Goal: Information Seeking & Learning: Learn about a topic

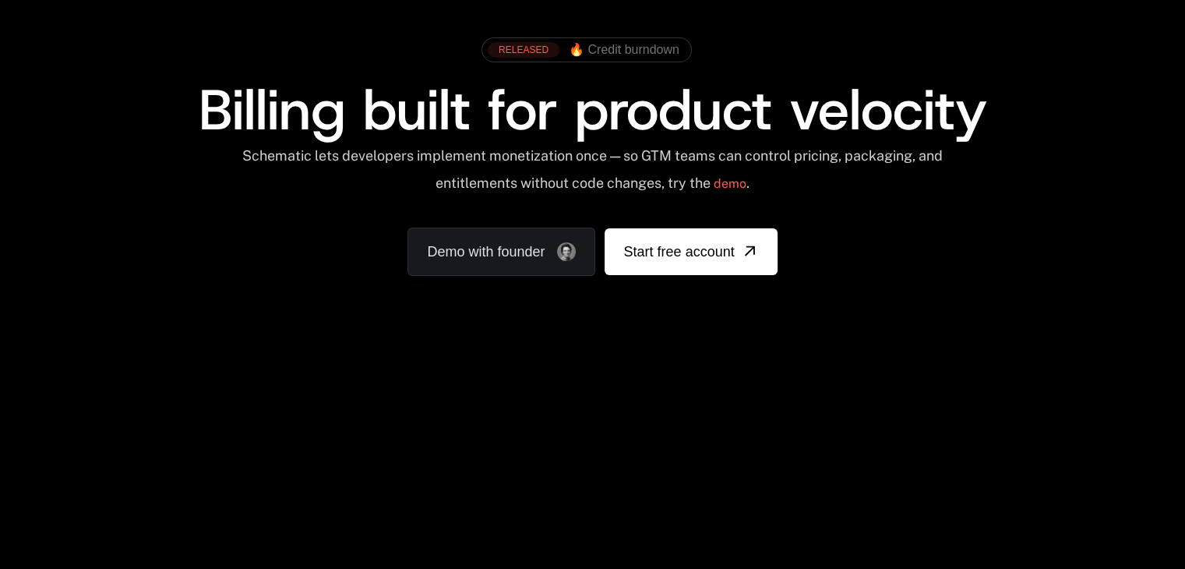
scroll to position [234, 0]
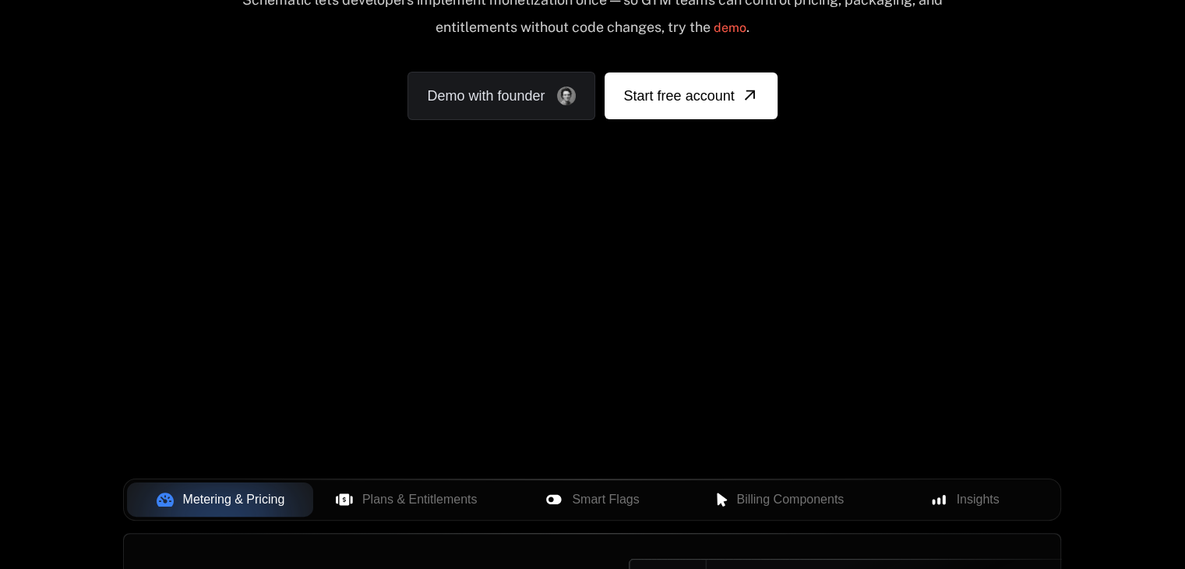
click at [530, 251] on div "Your browser does not support the video tag." at bounding box center [592, 226] width 1013 height 656
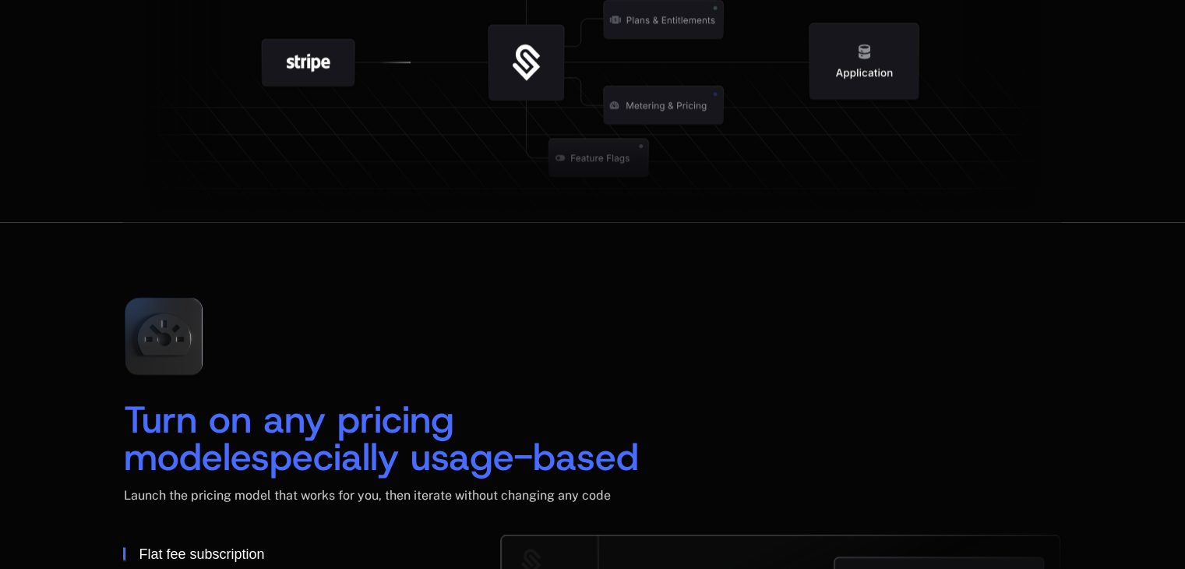
scroll to position [2104, 0]
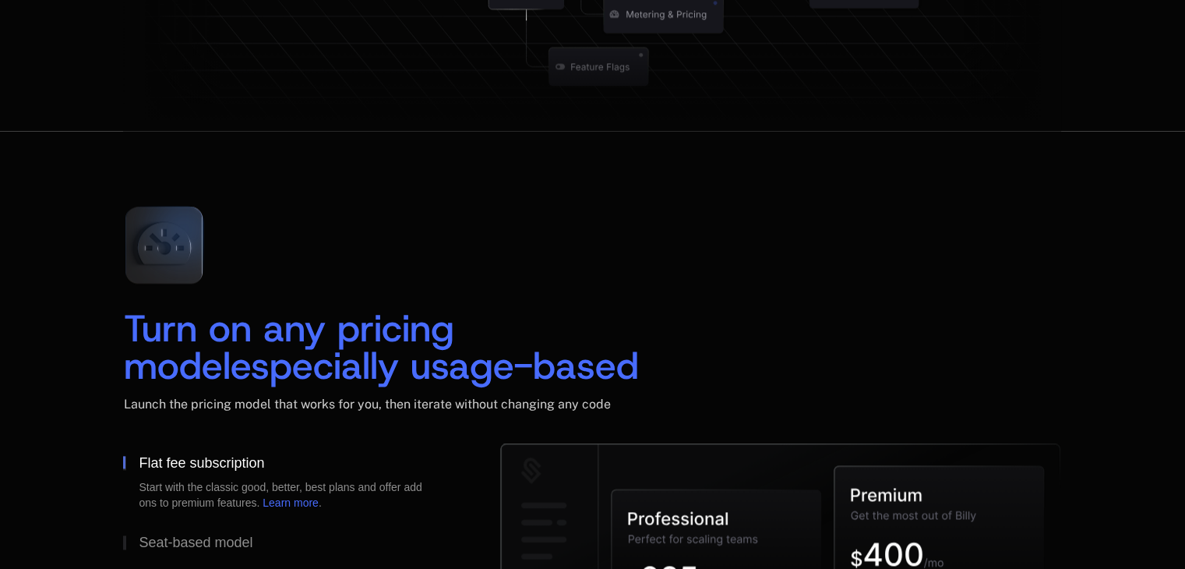
click at [655, 248] on div "Turn on any pricing model especially usage-based Launch the pricing model that …" at bounding box center [592, 318] width 938 height 250
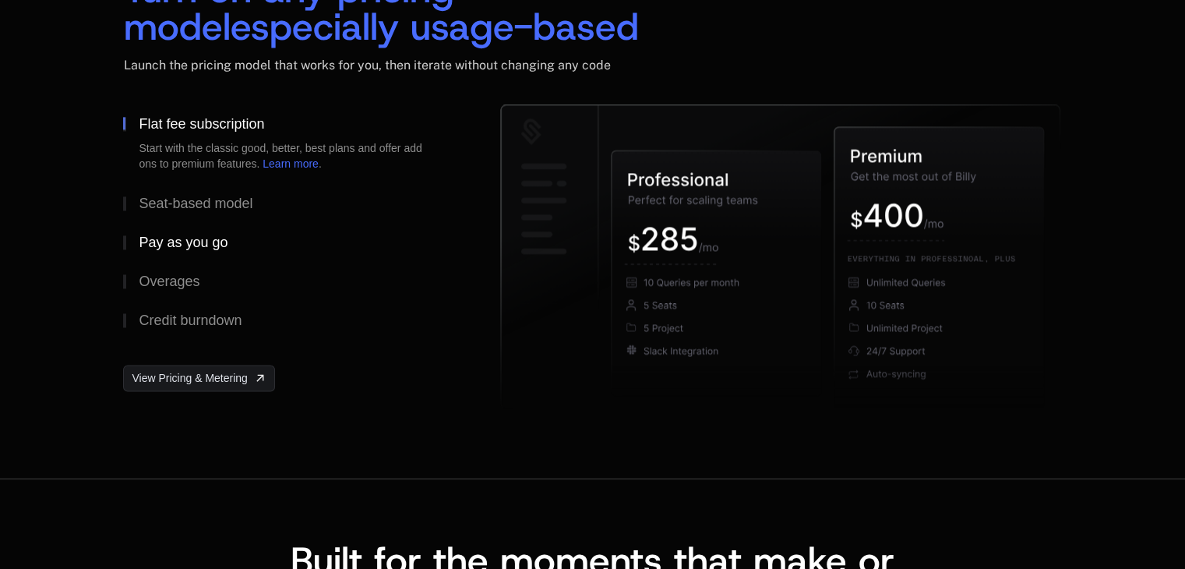
scroll to position [2416, 0]
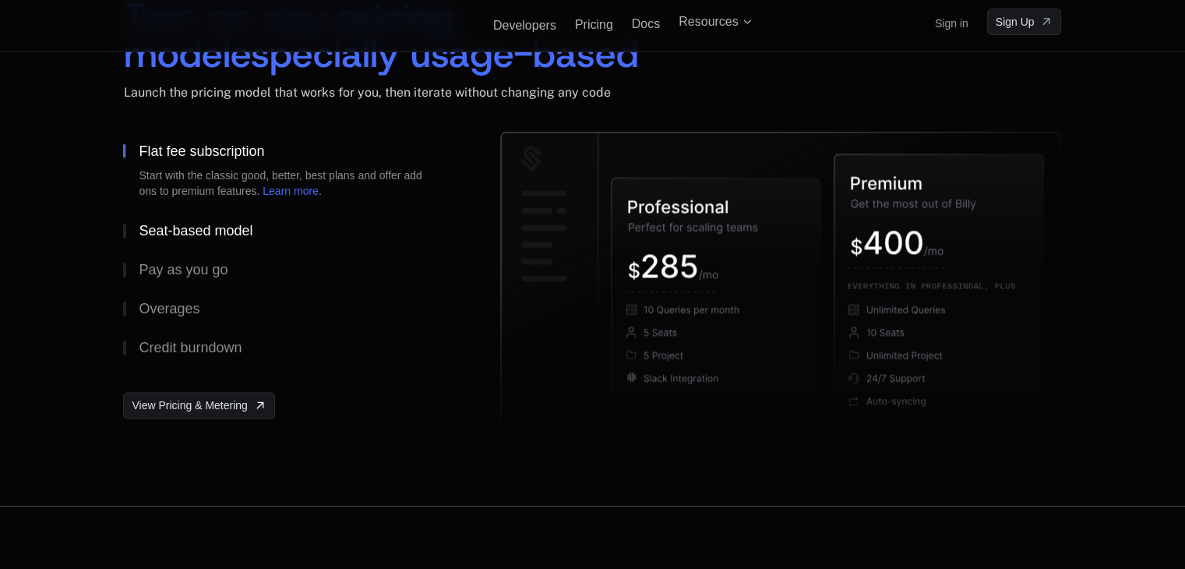
click at [175, 228] on div "Seat-based model" at bounding box center [196, 231] width 114 height 14
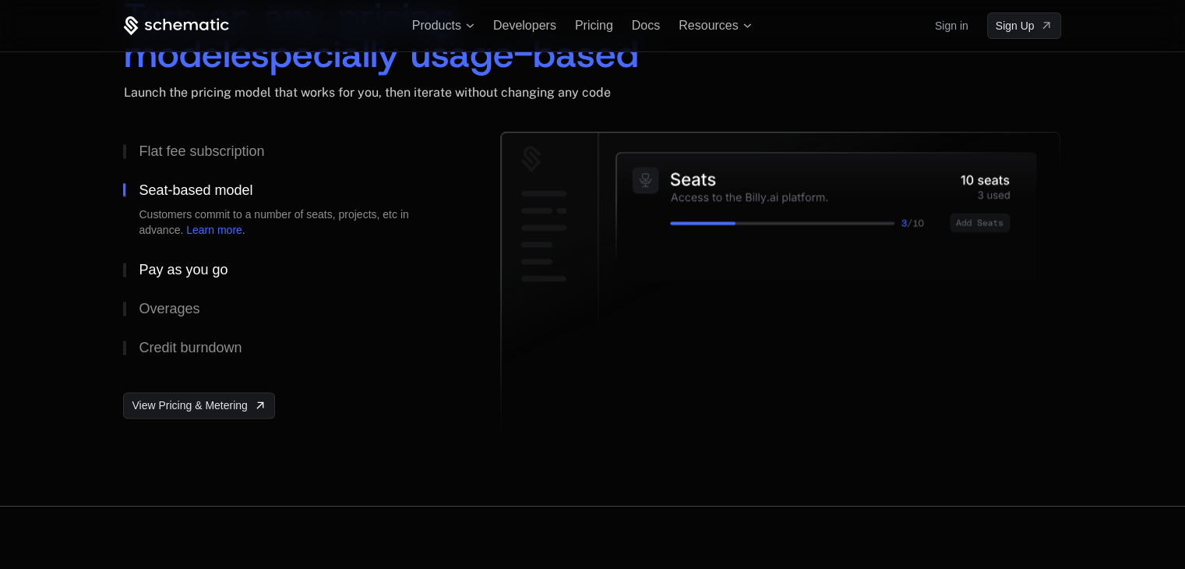
click at [174, 268] on div "Pay as you go" at bounding box center [183, 270] width 89 height 14
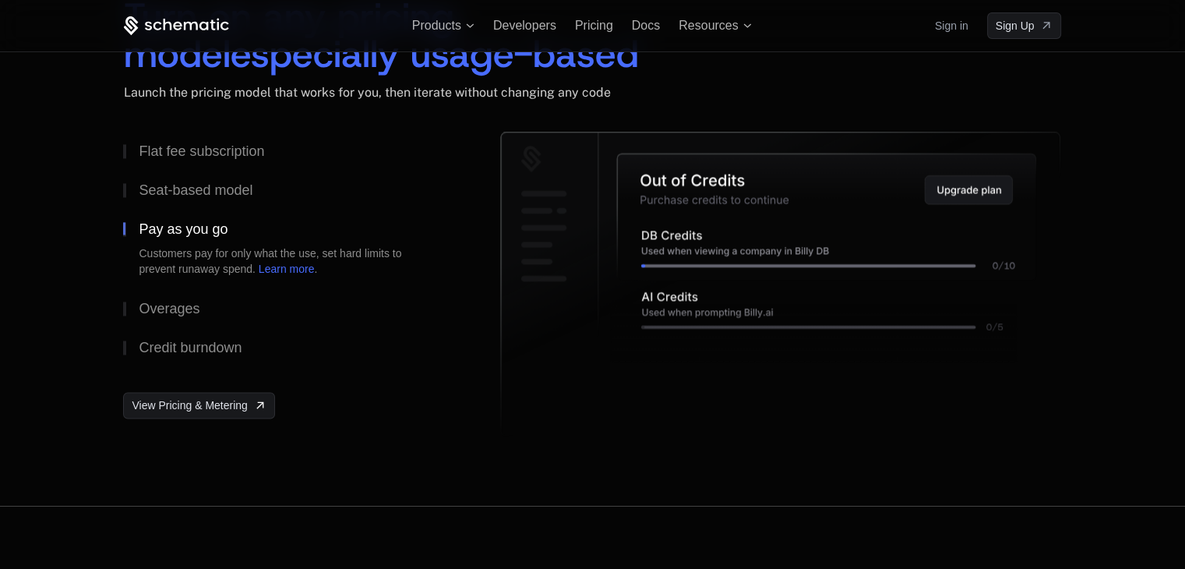
click at [179, 286] on button "Pay as you go Customers pay for only what the use, set hard limits to prevent r…" at bounding box center [286, 249] width 327 height 79
click at [176, 304] on div "Overages" at bounding box center [169, 309] width 61 height 14
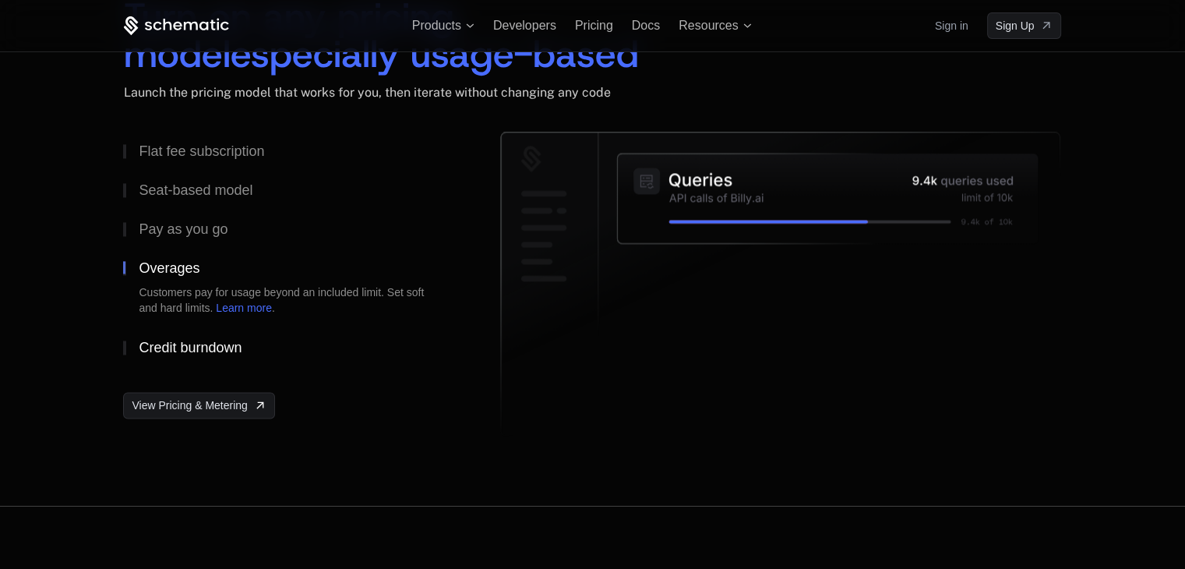
click at [166, 341] on div "Credit burndown" at bounding box center [190, 348] width 103 height 14
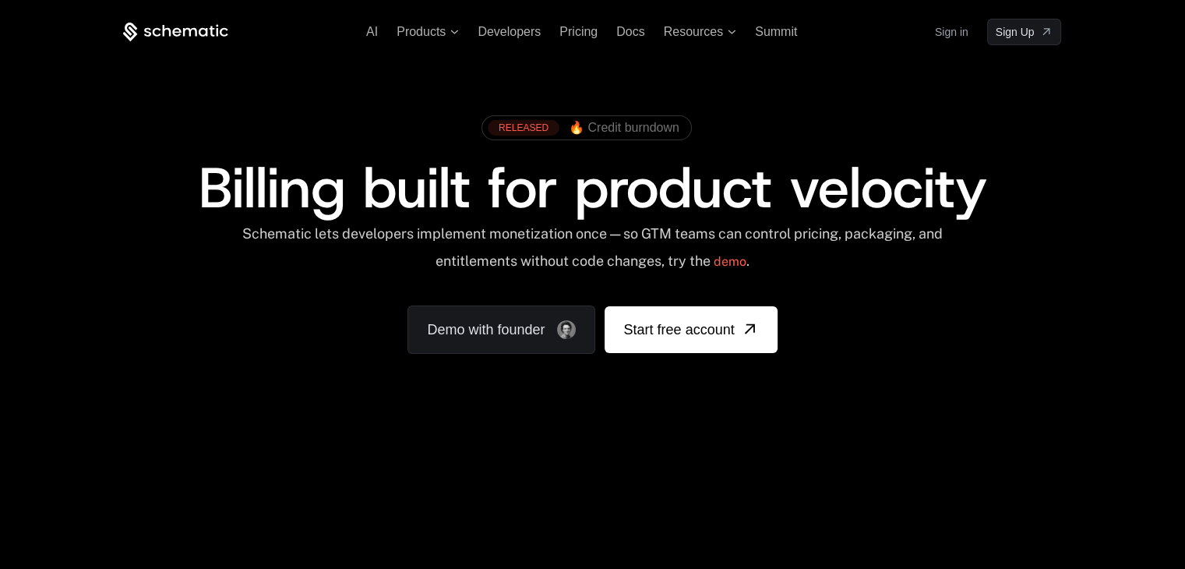
scroll to position [234, 0]
